Goal: Task Accomplishment & Management: Manage account settings

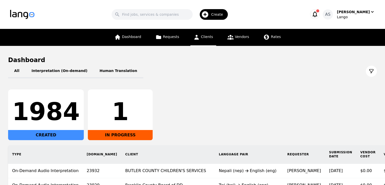
click at [205, 40] on link "Clients" at bounding box center [203, 37] width 26 height 17
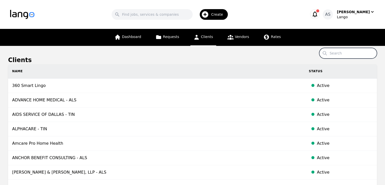
click at [343, 54] on input "Search" at bounding box center [348, 53] width 58 height 11
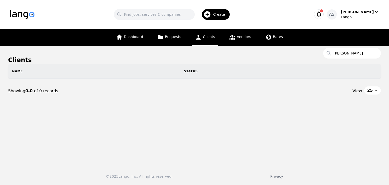
click at [210, 35] on span "Clients" at bounding box center [209, 37] width 12 height 4
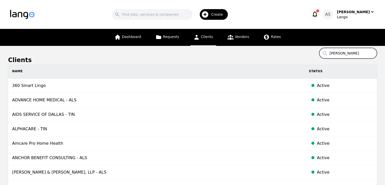
click at [350, 53] on input "montgomery" at bounding box center [348, 53] width 58 height 11
type input "gallatin"
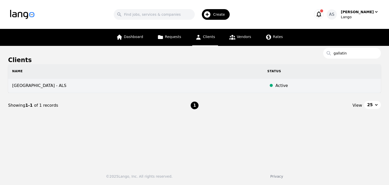
click at [121, 88] on td "GALLATIN COUNTY SCHOOL DISTRICT - ALS" at bounding box center [135, 85] width 255 height 14
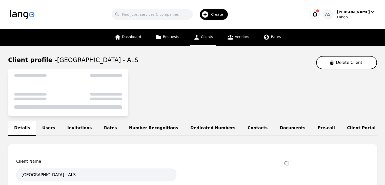
select select "active"
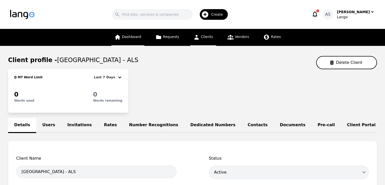
click at [137, 36] on span "Dashboard" at bounding box center [131, 37] width 19 height 4
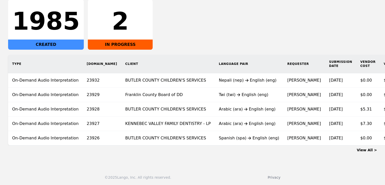
scroll to position [95, 0]
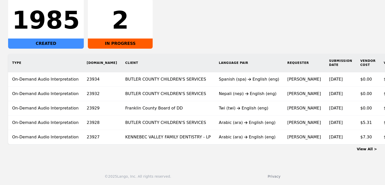
click at [365, 148] on link "View All >" at bounding box center [367, 149] width 20 height 4
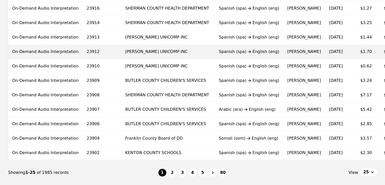
scroll to position [329, 0]
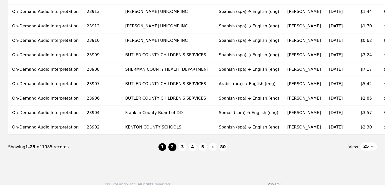
click at [173, 150] on button "2" at bounding box center [172, 147] width 8 height 8
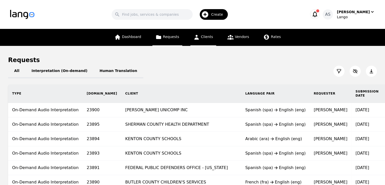
click at [204, 39] on link "Clients" at bounding box center [203, 37] width 26 height 17
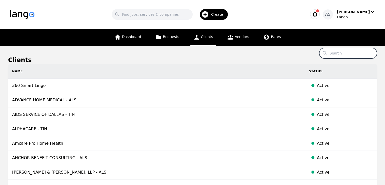
click at [352, 55] on input "Search" at bounding box center [348, 53] width 58 height 11
type input "gallatin"
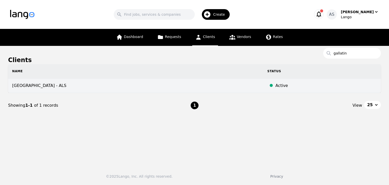
click at [101, 86] on td "GALLATIN COUNTY SCHOOL DISTRICT - ALS" at bounding box center [135, 85] width 255 height 14
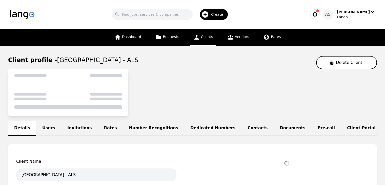
select select "active"
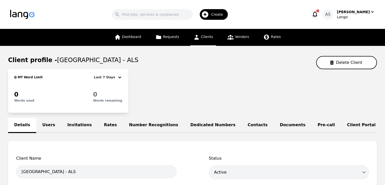
click at [40, 124] on link "Users" at bounding box center [48, 125] width 25 height 15
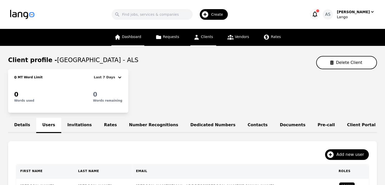
click at [137, 40] on link "Dashboard" at bounding box center [127, 37] width 33 height 17
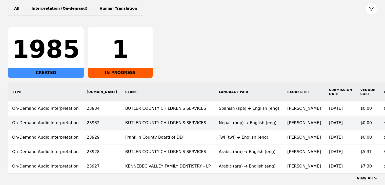
scroll to position [76, 0]
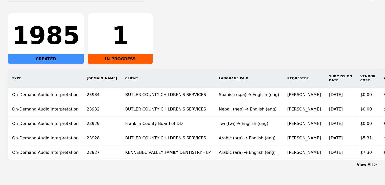
click at [365, 166] on link "View All >" at bounding box center [367, 164] width 20 height 4
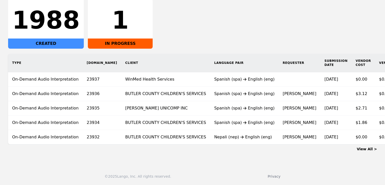
scroll to position [0, 10]
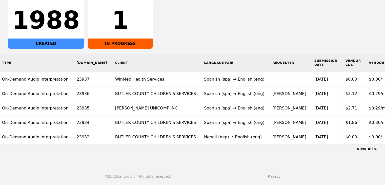
click at [366, 147] on link "View All >" at bounding box center [367, 149] width 20 height 4
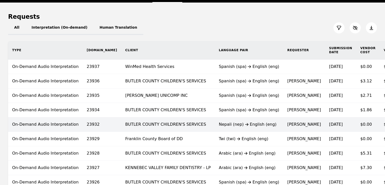
scroll to position [51, 0]
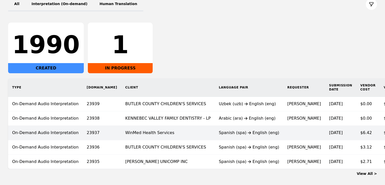
scroll to position [76, 0]
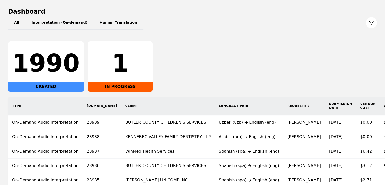
scroll to position [51, 0]
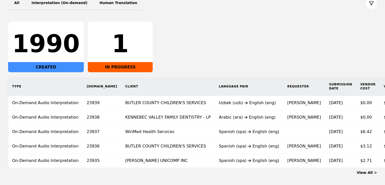
scroll to position [76, 0]
